Goal: Task Accomplishment & Management: Manage account settings

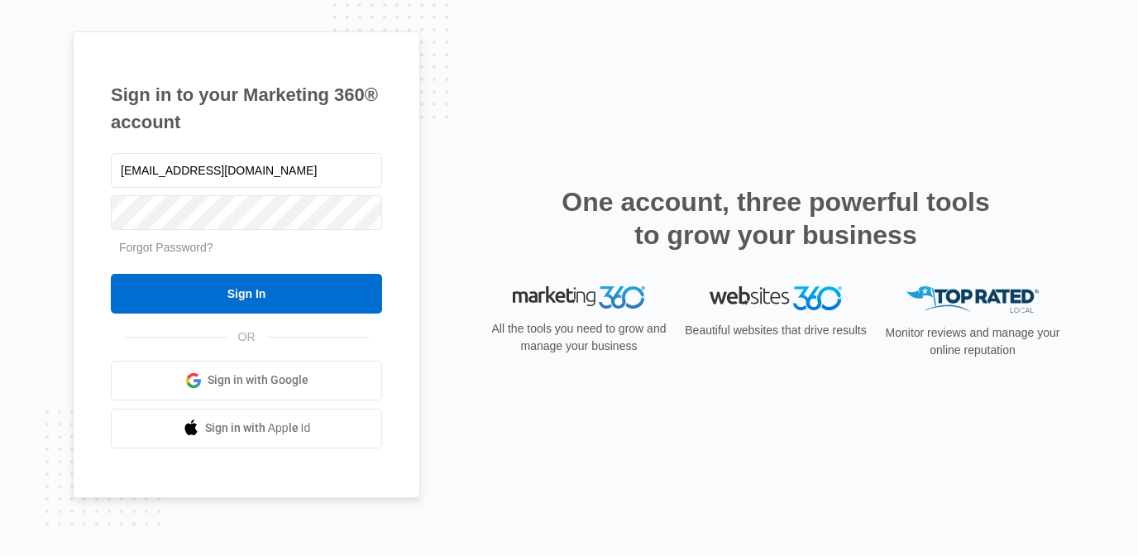
type input "marketing@countrydaylargo.com"
click at [111, 274] on input "Sign In" at bounding box center [246, 294] width 271 height 40
type input "[EMAIL_ADDRESS][DOMAIN_NAME]"
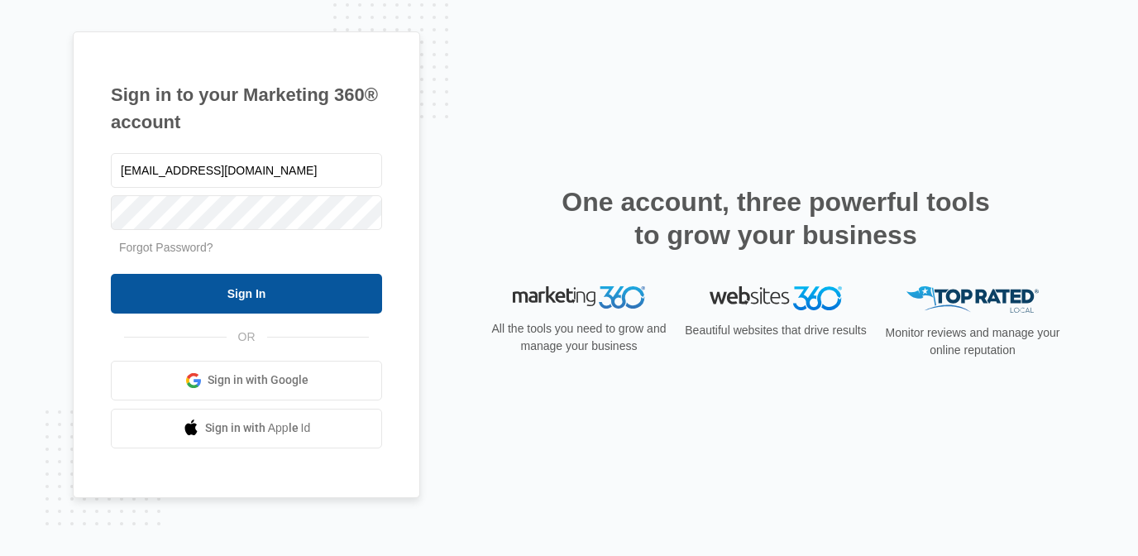
click at [275, 305] on input "Sign In" at bounding box center [246, 294] width 271 height 40
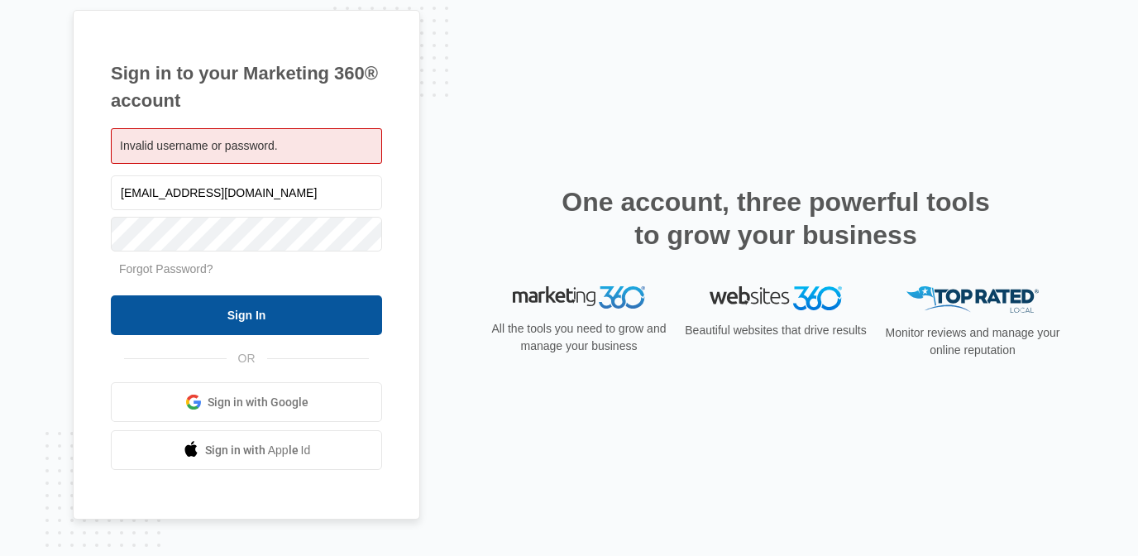
click at [143, 307] on input "Sign In" at bounding box center [246, 315] width 271 height 40
click at [152, 316] on input "Sign In" at bounding box center [246, 315] width 271 height 40
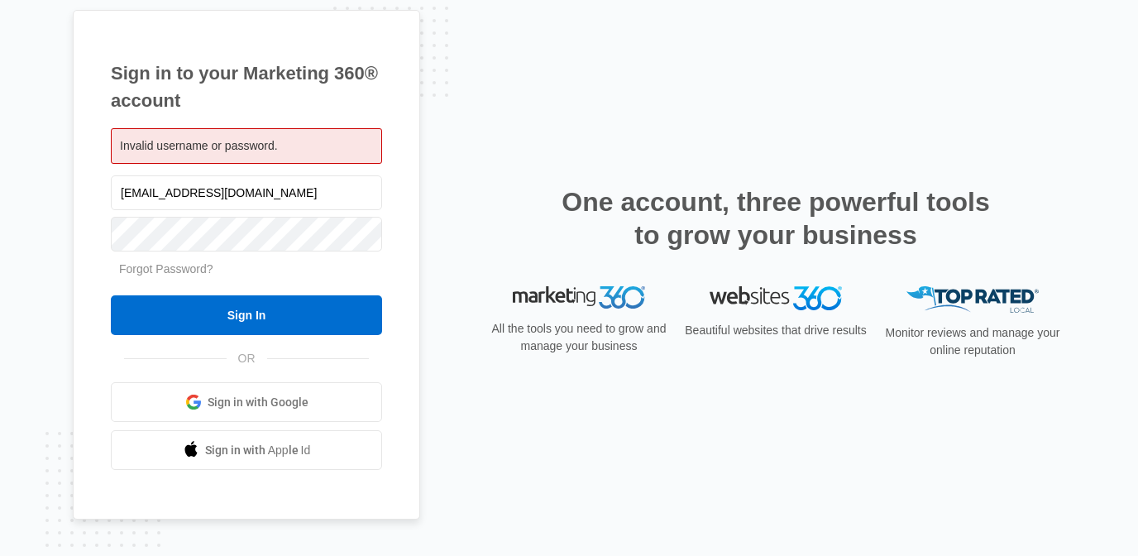
click at [223, 405] on span "Sign in with Google" at bounding box center [258, 402] width 101 height 17
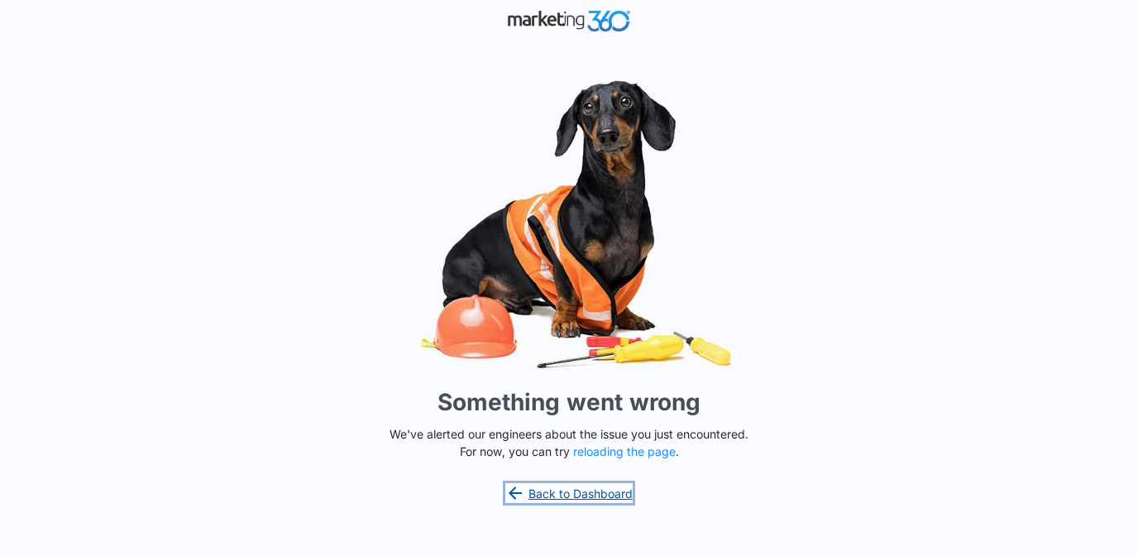
click at [588, 493] on link "Back to Dashboard" at bounding box center [569, 493] width 127 height 20
click at [597, 448] on button "reloading the page" at bounding box center [624, 451] width 103 height 13
click at [623, 453] on button "reloading the page" at bounding box center [624, 451] width 103 height 13
click at [574, 486] on link "Back to Dashboard" at bounding box center [569, 493] width 127 height 20
